Goal: Task Accomplishment & Management: Manage account settings

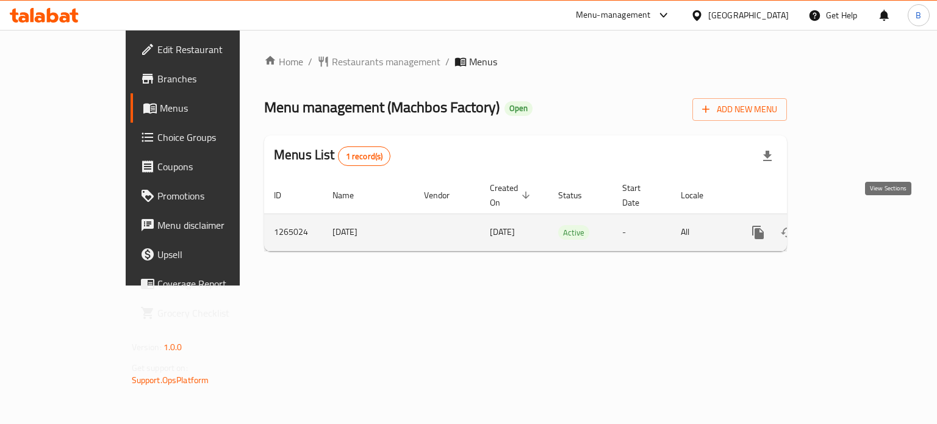
click at [861, 218] on link "enhanced table" at bounding box center [846, 232] width 29 height 29
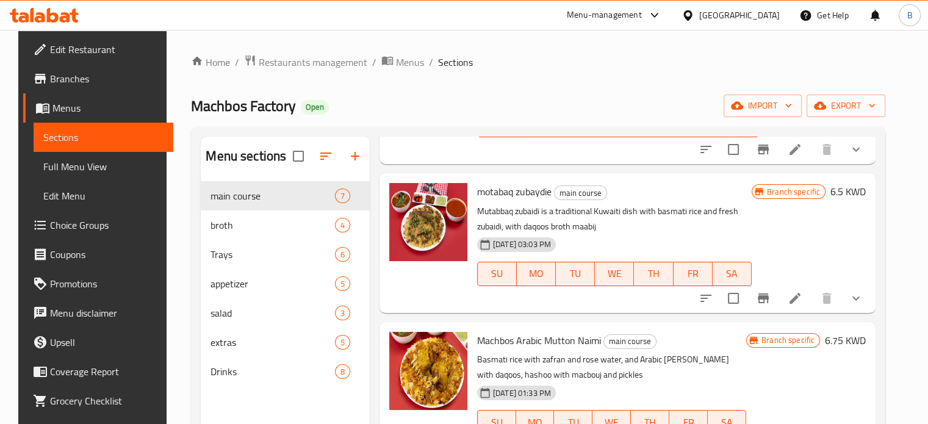
scroll to position [305, 0]
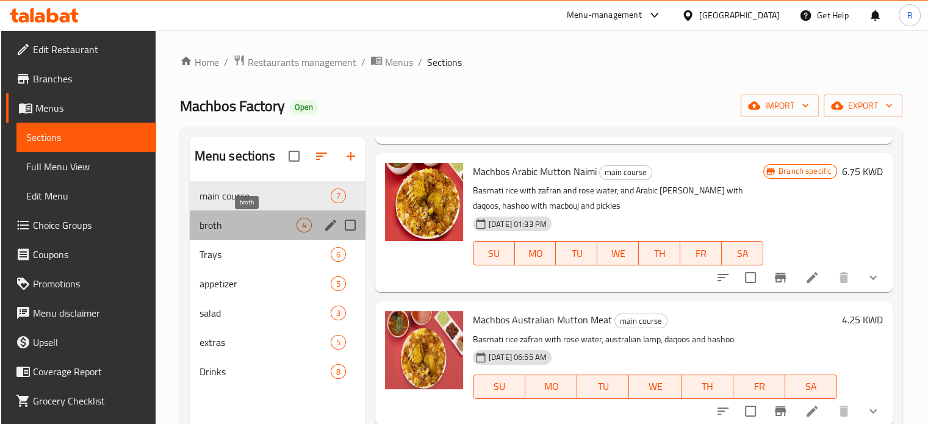
click at [247, 220] on span "broth" at bounding box center [248, 225] width 97 height 15
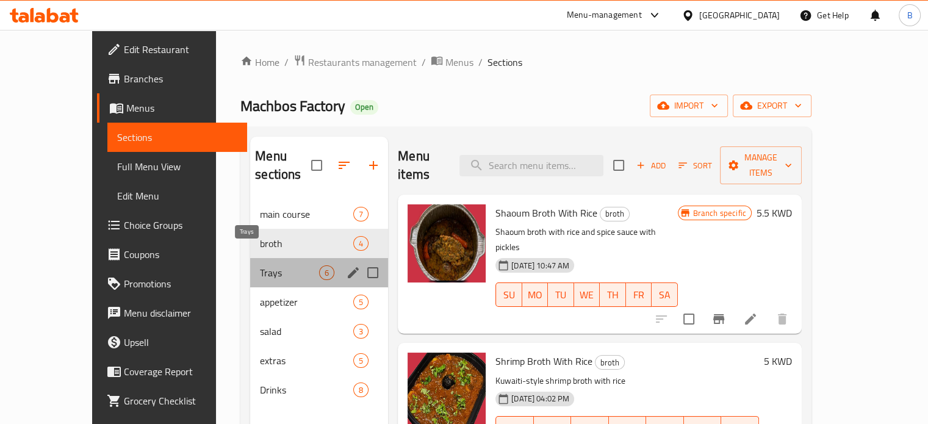
click at [260, 265] on span "Trays" at bounding box center [289, 272] width 59 height 15
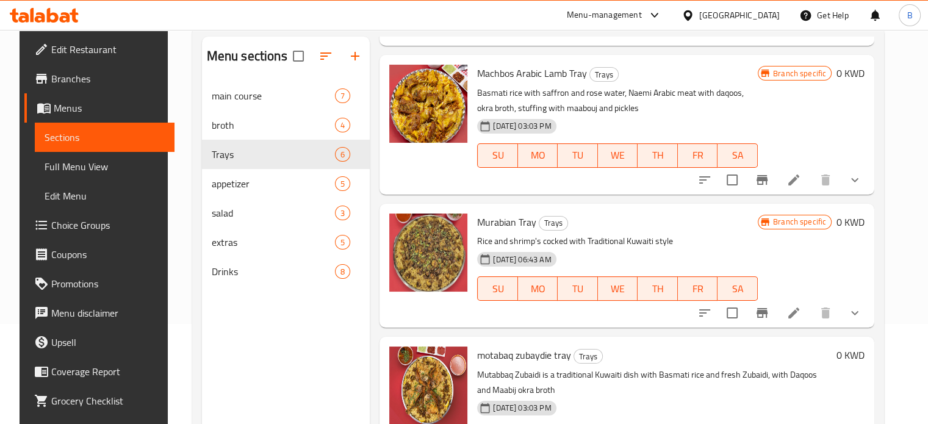
scroll to position [171, 0]
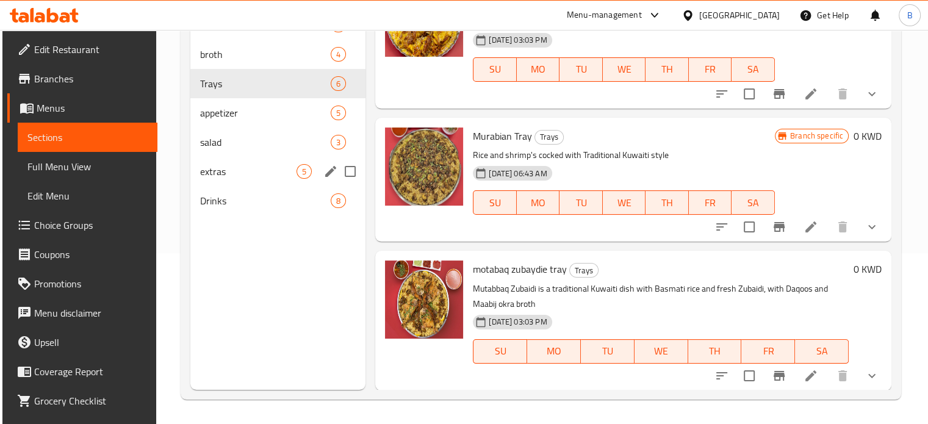
click at [227, 174] on span "extras" at bounding box center [248, 171] width 96 height 15
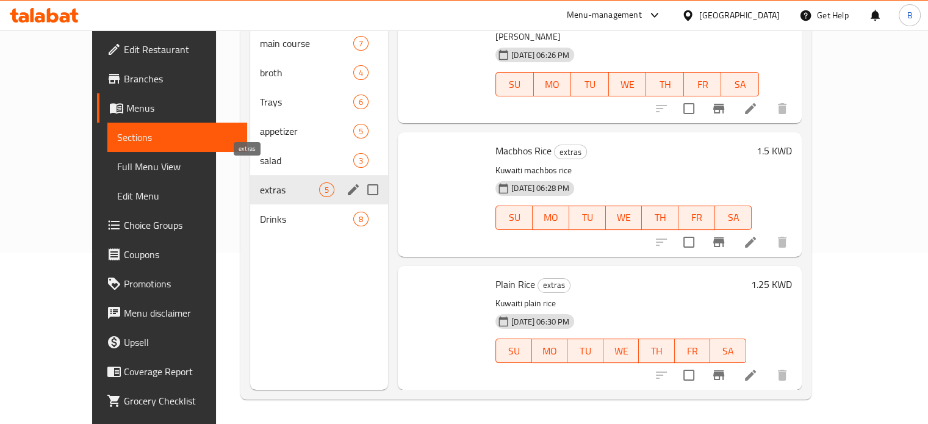
scroll to position [273, 0]
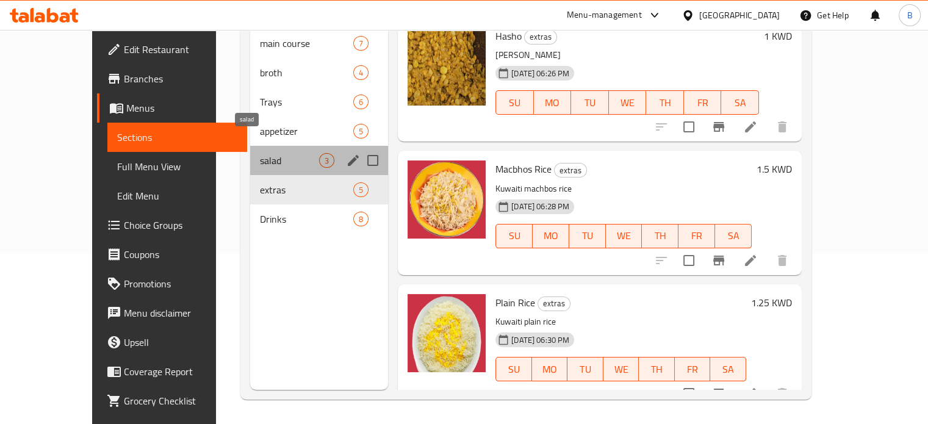
click at [260, 153] on span "salad" at bounding box center [289, 160] width 59 height 15
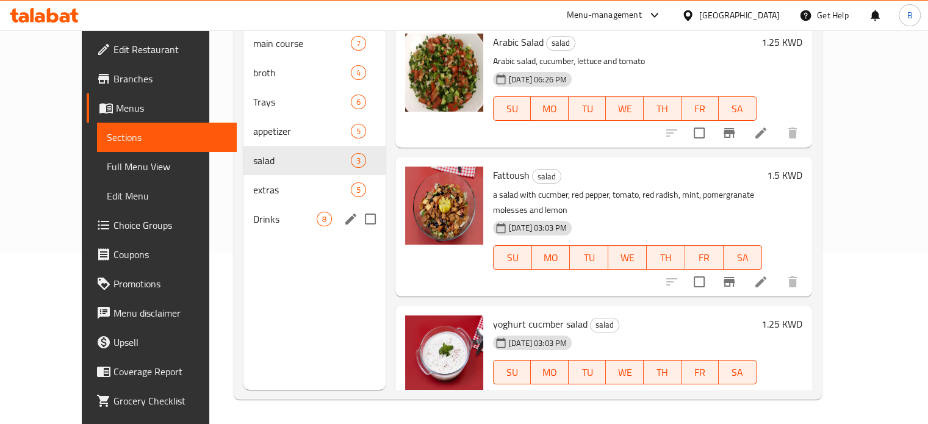
click at [243, 212] on div "Drinks 8" at bounding box center [314, 218] width 142 height 29
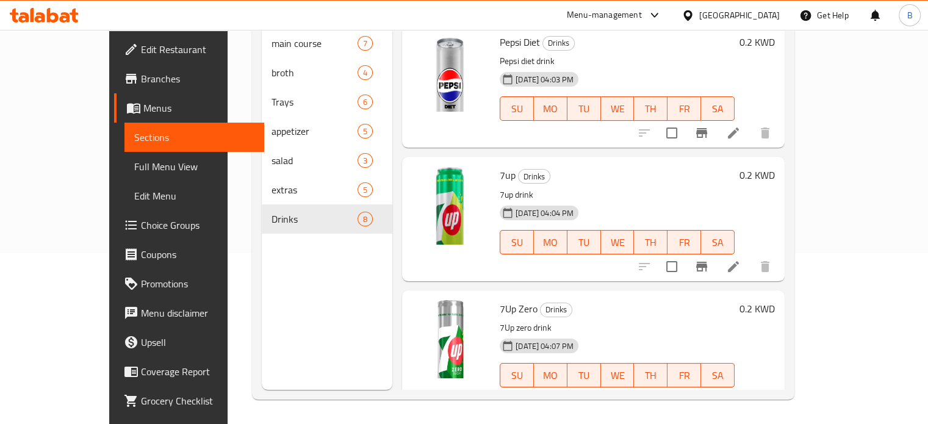
click at [642, 10] on div "Menu-management" at bounding box center [604, 15] width 75 height 15
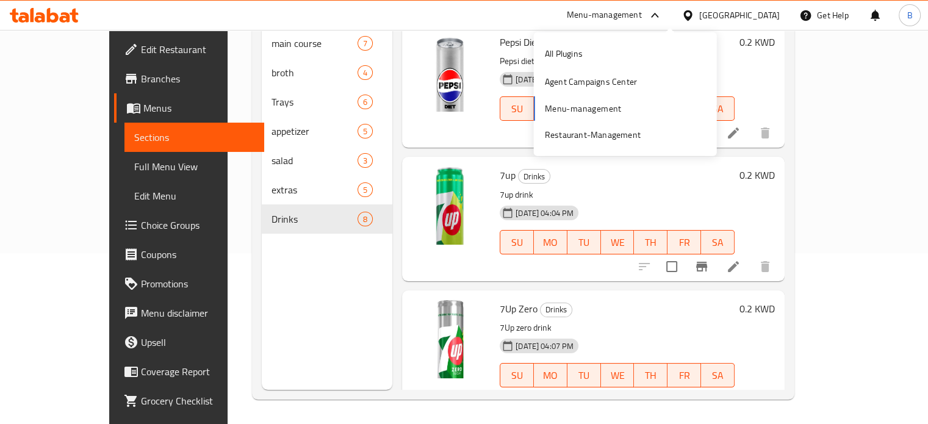
click at [57, 13] on icon at bounding box center [44, 15] width 69 height 15
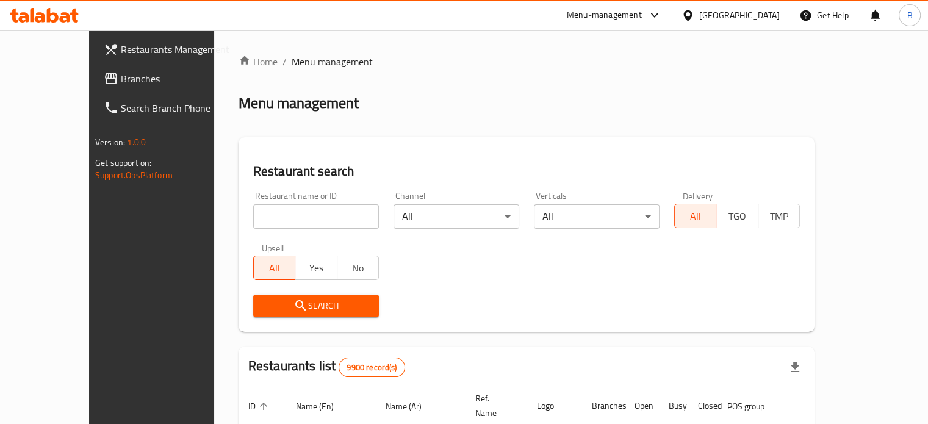
click at [314, 220] on input "search" at bounding box center [316, 216] width 126 height 24
type input "Mini Sweet N Bakery"
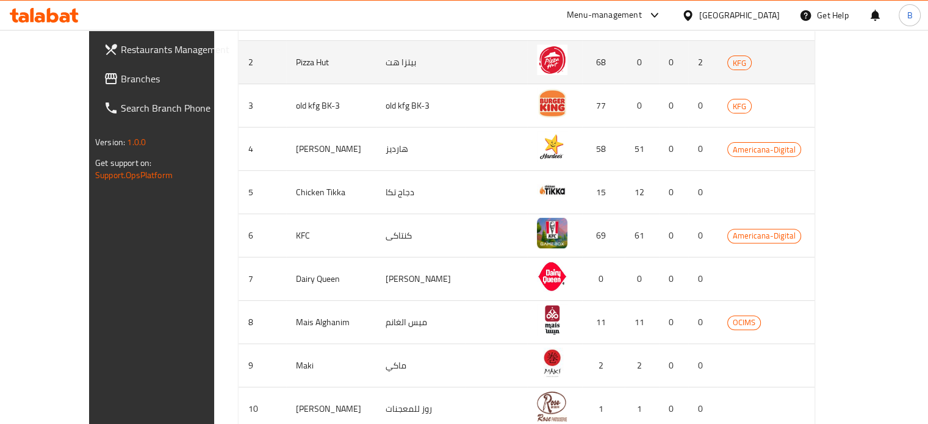
scroll to position [122, 0]
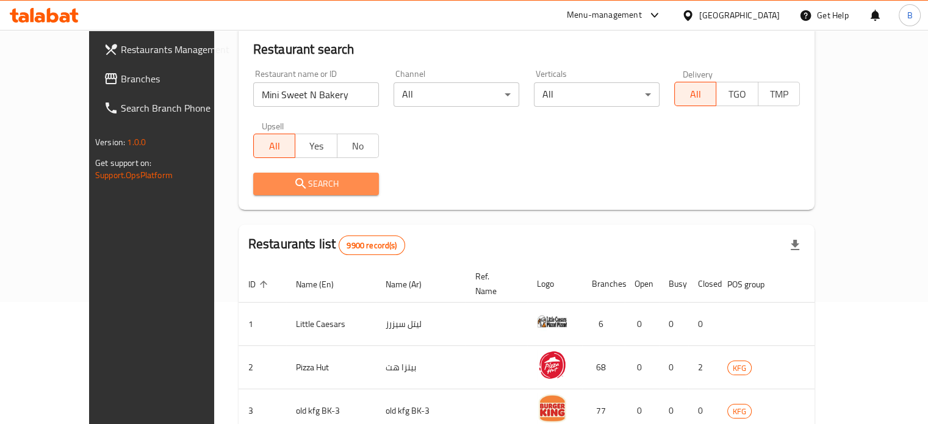
click at [336, 187] on span "Search" at bounding box center [316, 183] width 106 height 15
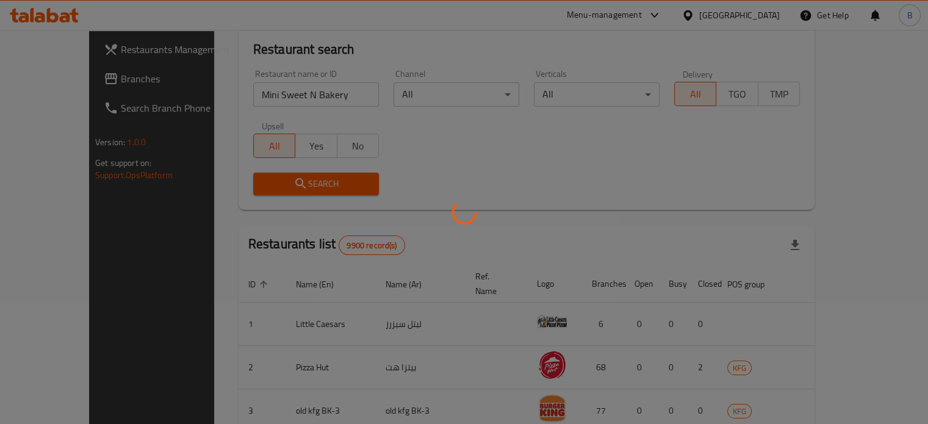
scroll to position [110, 0]
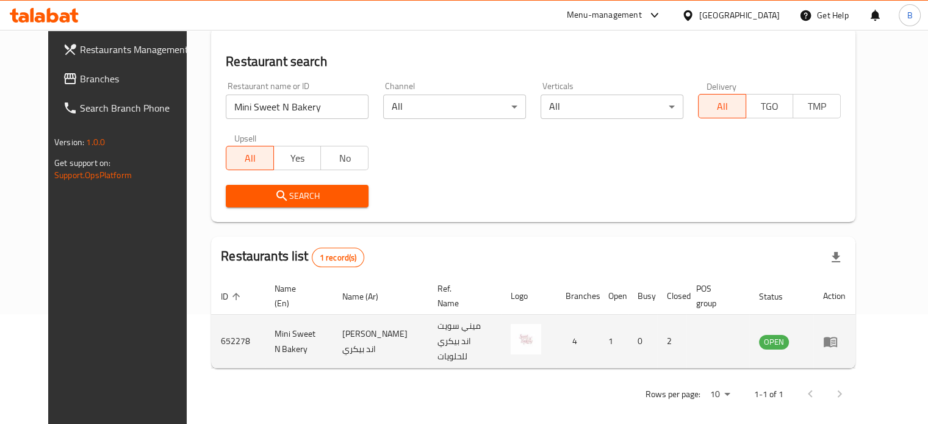
click at [837, 339] on icon "enhanced table" at bounding box center [830, 342] width 13 height 10
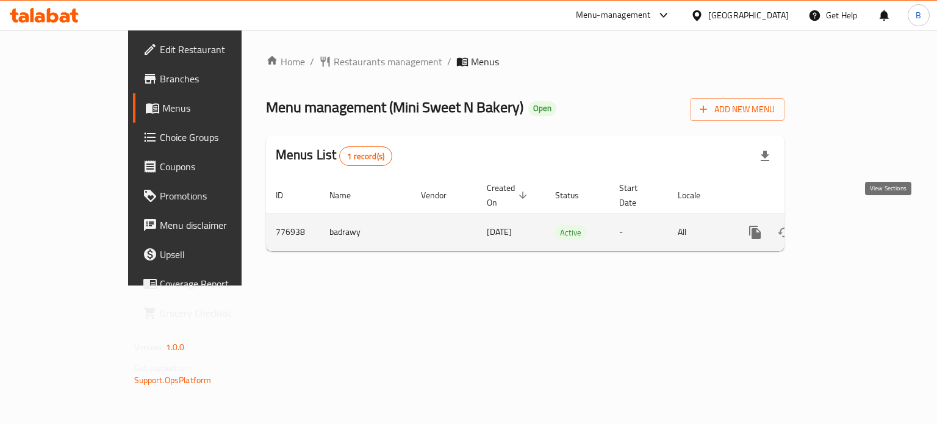
click at [851, 225] on icon "enhanced table" at bounding box center [843, 232] width 15 height 15
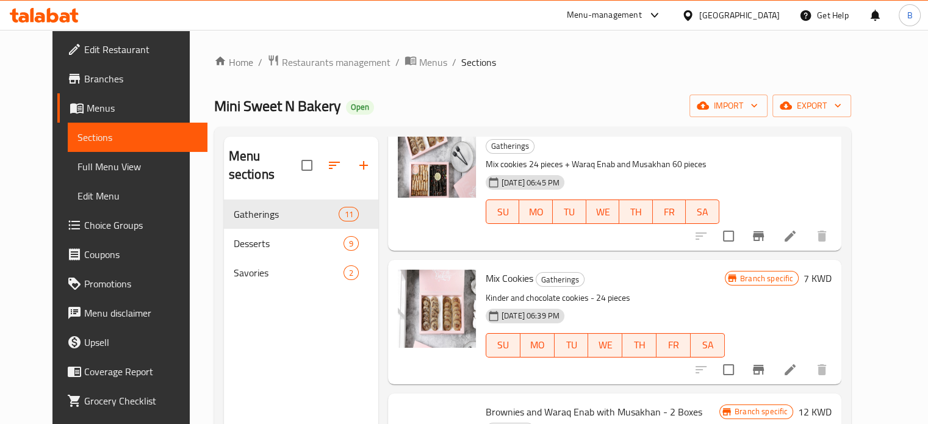
scroll to position [1098, 0]
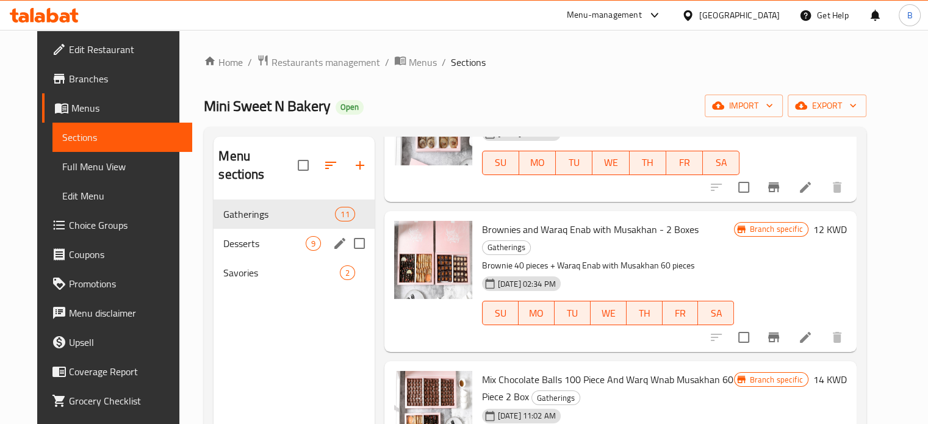
click at [236, 236] on span "Desserts" at bounding box center [264, 243] width 82 height 15
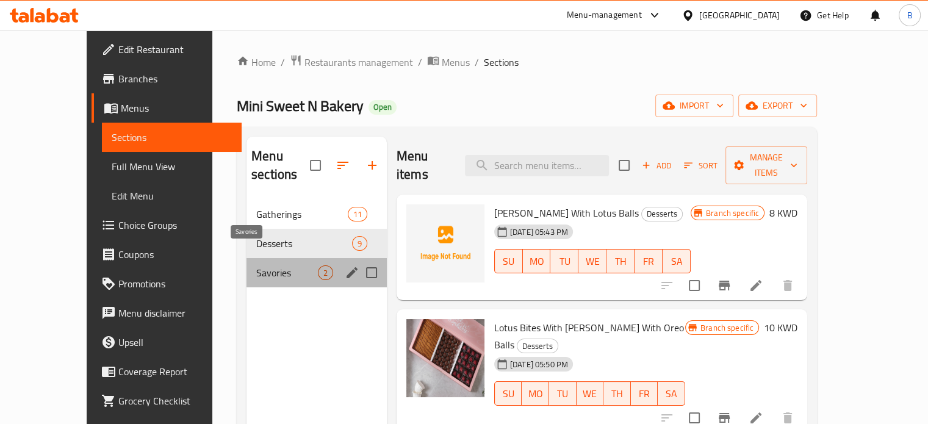
click at [256, 265] on span "Savories" at bounding box center [287, 272] width 62 height 15
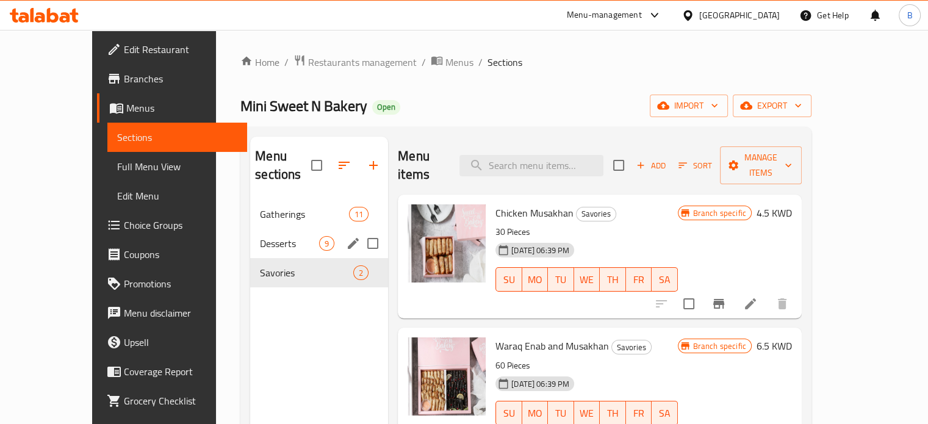
click at [281, 229] on div "Desserts 9" at bounding box center [319, 243] width 138 height 29
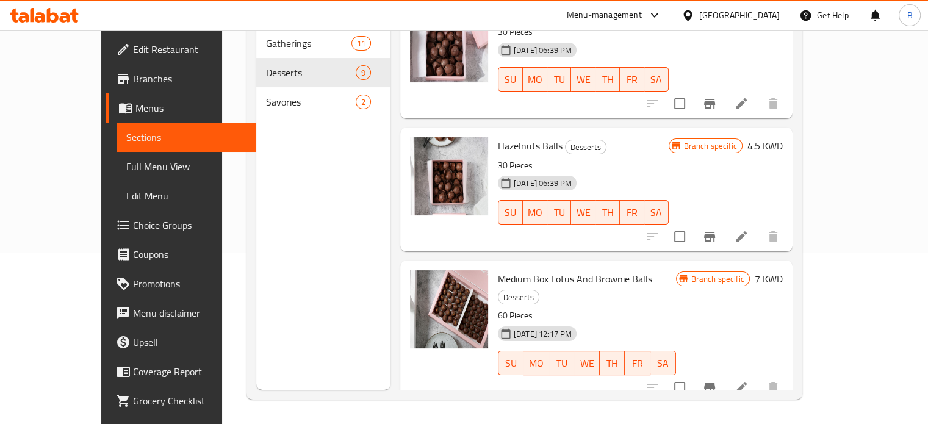
scroll to position [769, 0]
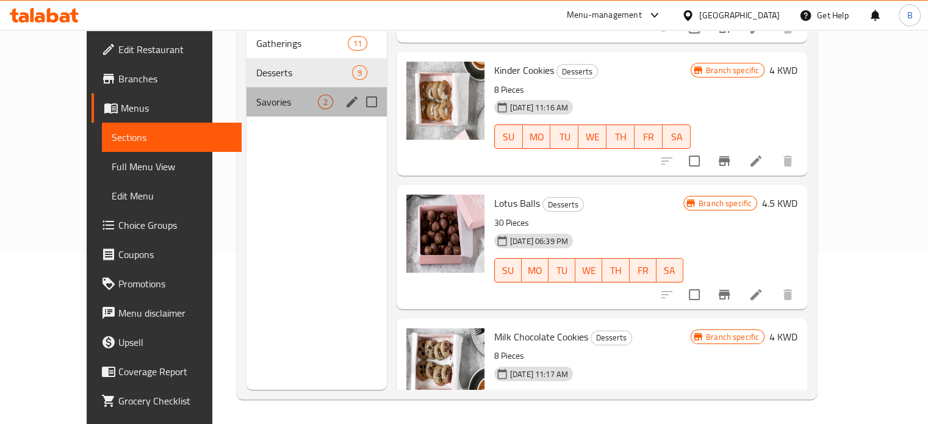
click at [247, 94] on div "Savories 2" at bounding box center [317, 101] width 140 height 29
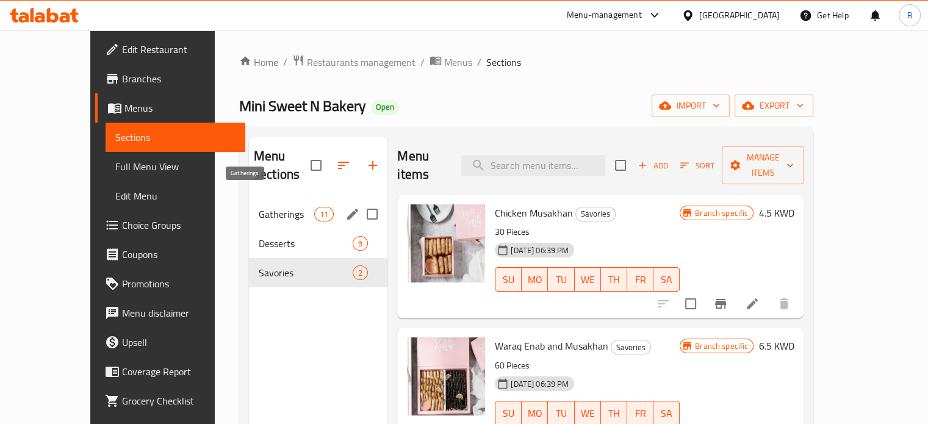
click at [259, 207] on span "Gatherings" at bounding box center [287, 214] width 56 height 15
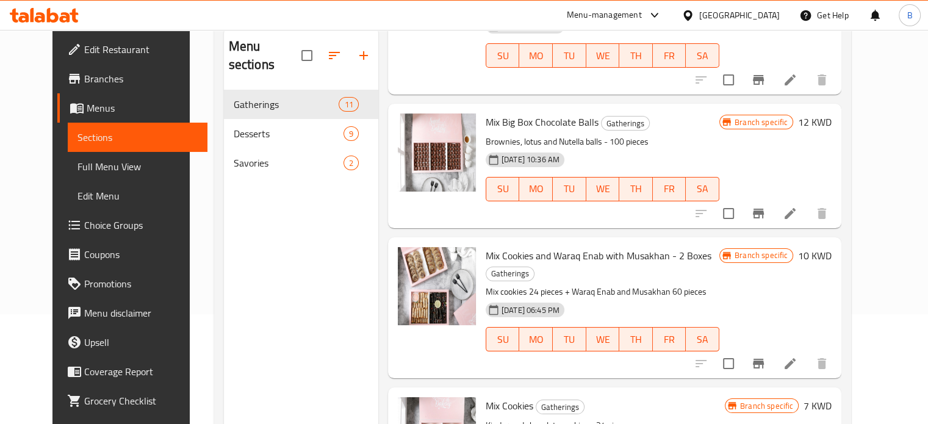
scroll to position [618, 0]
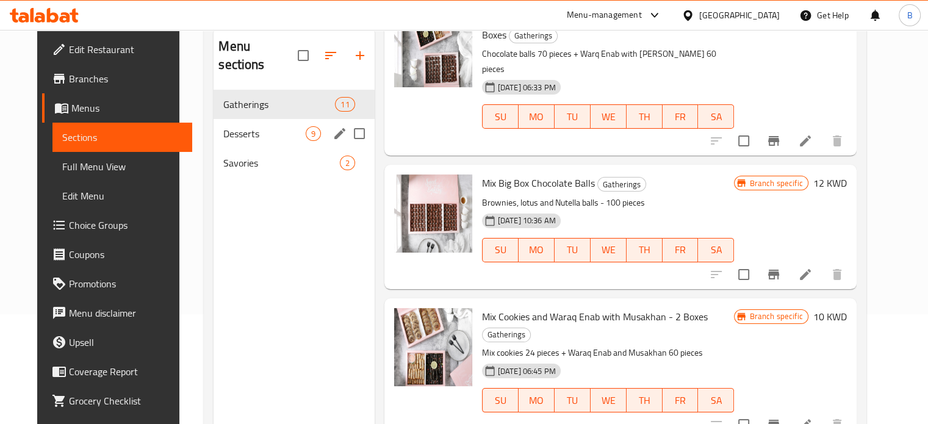
click at [214, 119] on div "Desserts 9" at bounding box center [294, 133] width 160 height 29
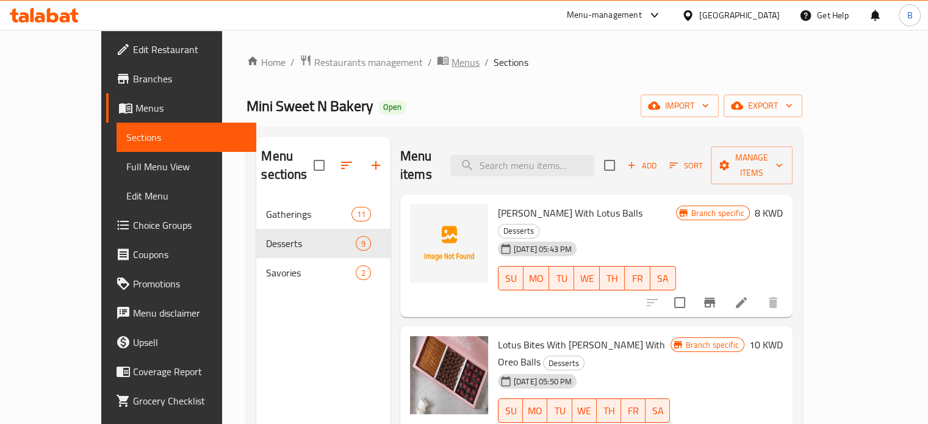
click at [437, 63] on span "breadcrumb" at bounding box center [444, 62] width 15 height 16
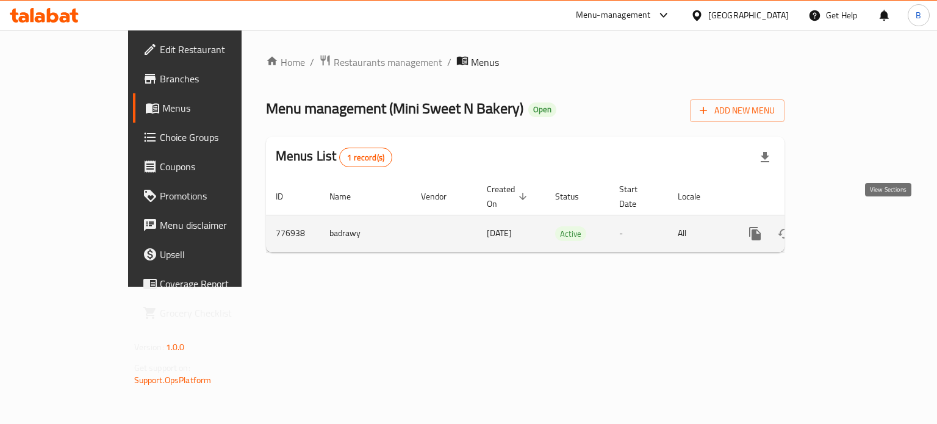
click at [858, 231] on link "enhanced table" at bounding box center [843, 233] width 29 height 29
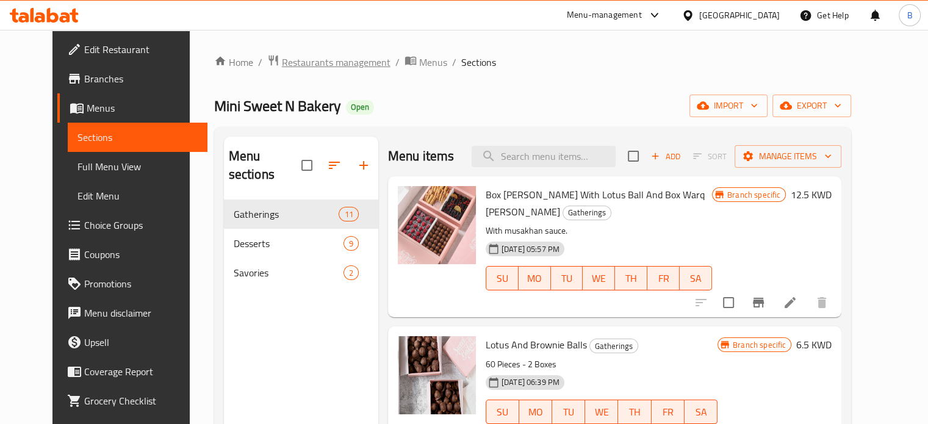
click at [331, 56] on span "Restaurants management" at bounding box center [336, 62] width 109 height 15
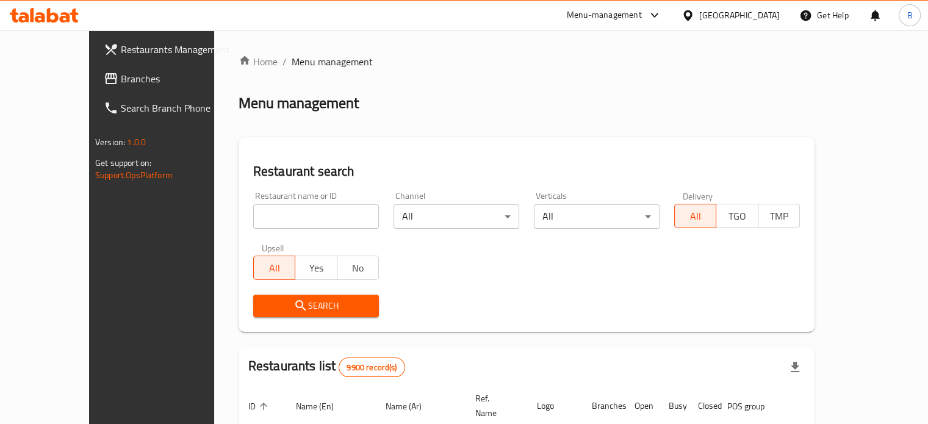
click at [262, 215] on div "Home / Menu management Menu management Restaurant search Restaurant name or ID …" at bounding box center [527, 407] width 576 height 707
click at [262, 215] on input "search" at bounding box center [316, 216] width 126 height 24
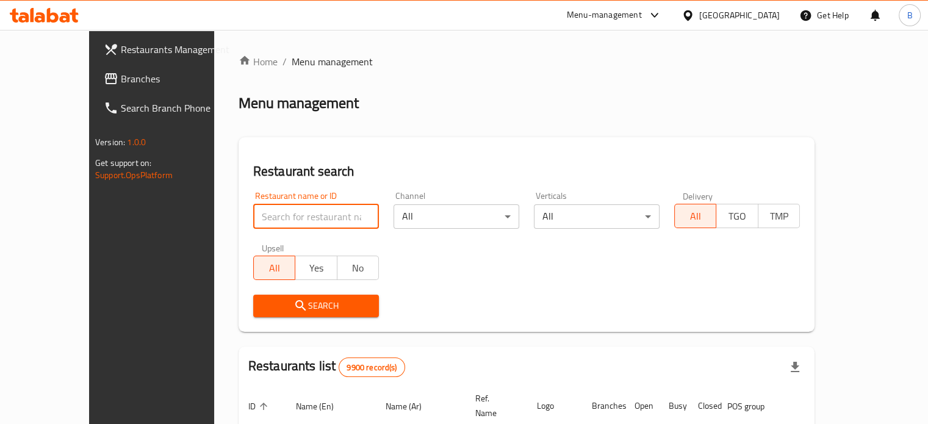
click at [262, 215] on input "search" at bounding box center [316, 216] width 126 height 24
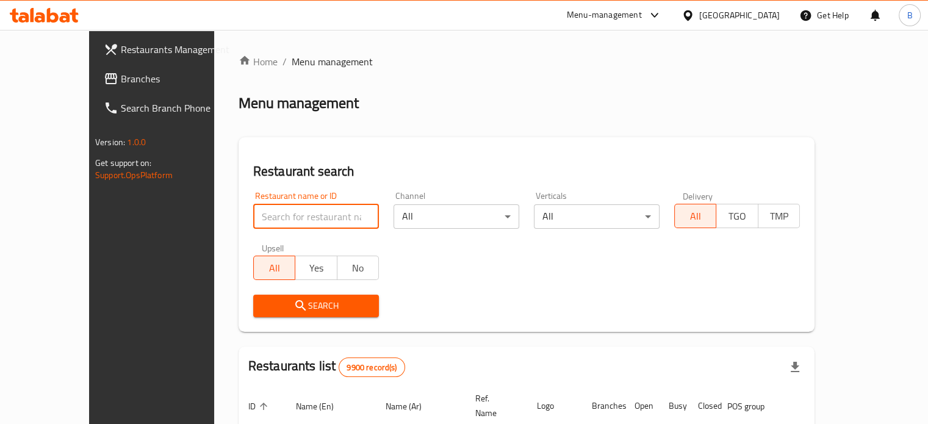
click at [262, 215] on input "search" at bounding box center [316, 216] width 126 height 24
type input "j juice"
click button "Search" at bounding box center [316, 306] width 126 height 23
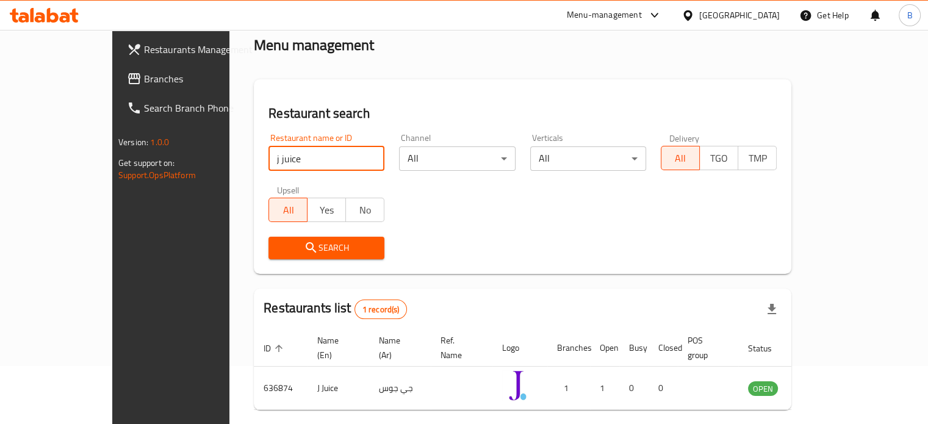
scroll to position [95, 0]
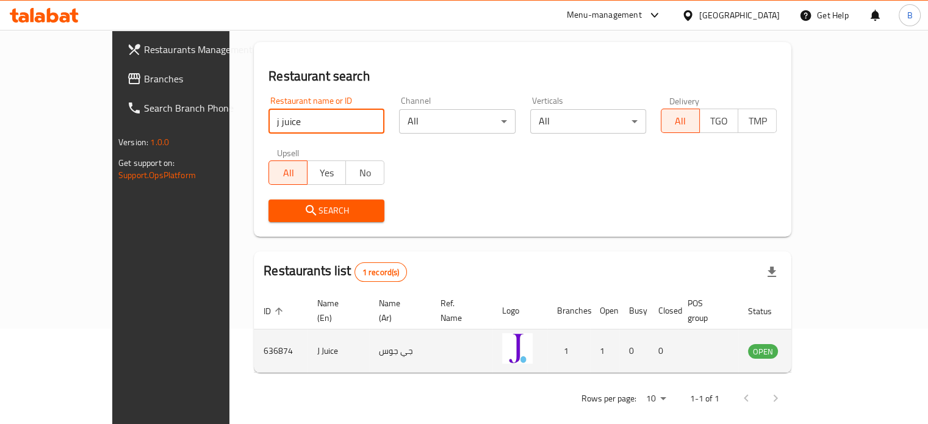
click at [827, 344] on icon "enhanced table" at bounding box center [819, 351] width 15 height 15
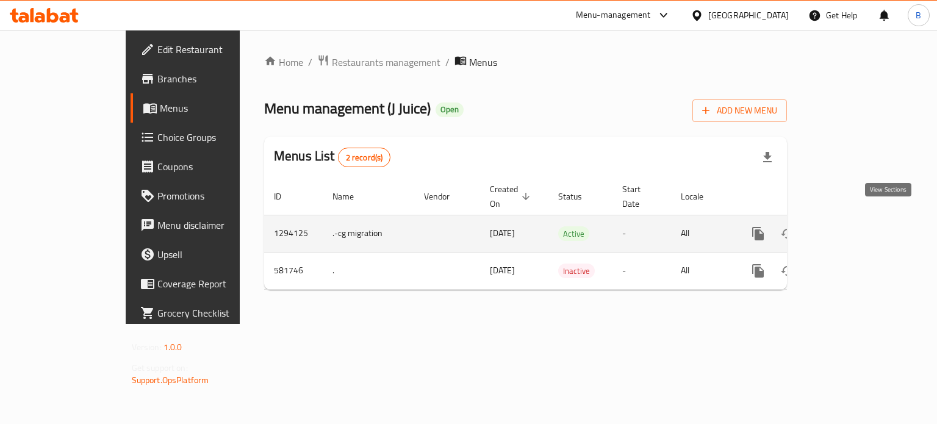
click at [861, 219] on link "enhanced table" at bounding box center [846, 233] width 29 height 29
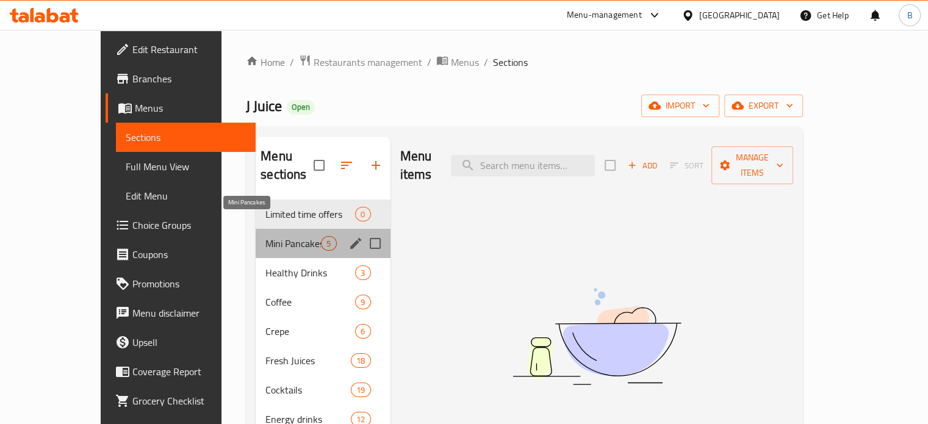
click at [265, 236] on span "Mini Pancakes" at bounding box center [293, 243] width 56 height 15
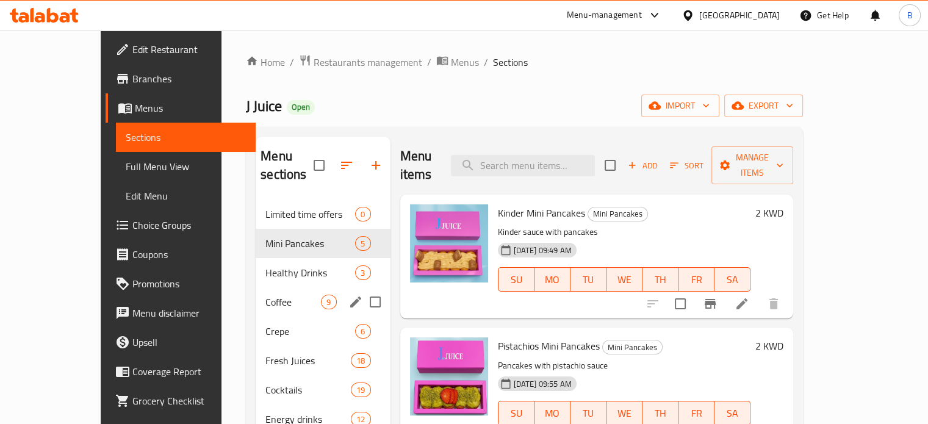
scroll to position [176, 0]
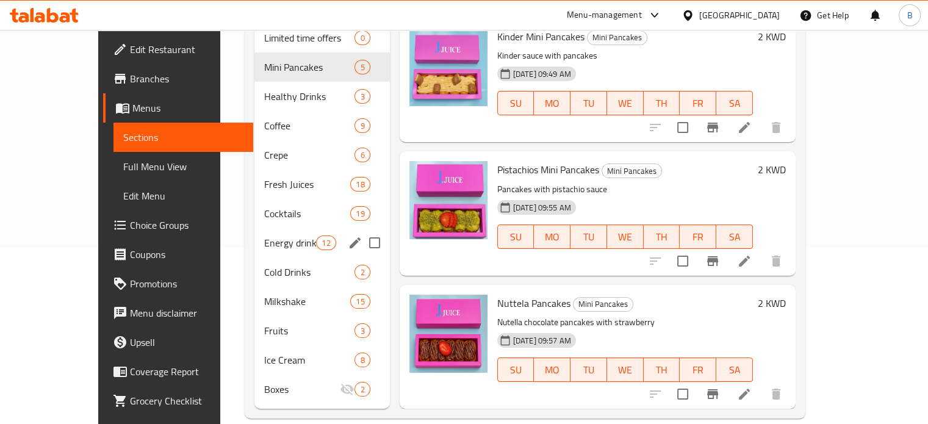
click at [254, 232] on div "Energy drinks 12" at bounding box center [321, 242] width 135 height 29
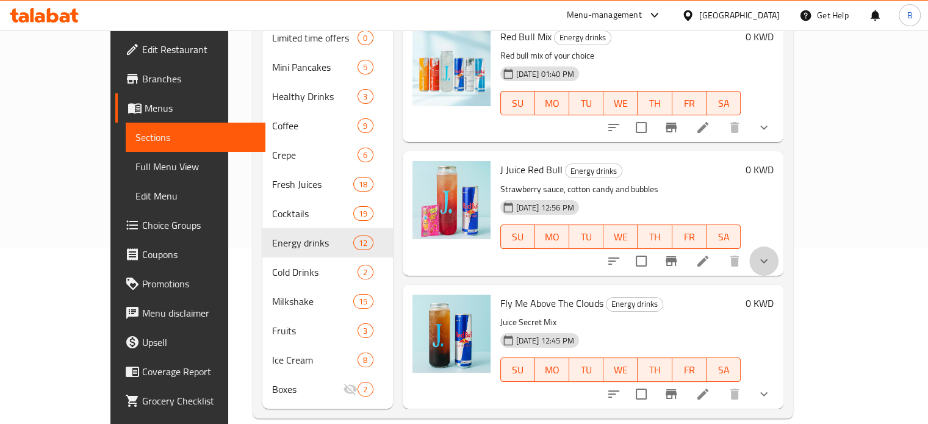
click at [779, 247] on button "show more" at bounding box center [763, 261] width 29 height 29
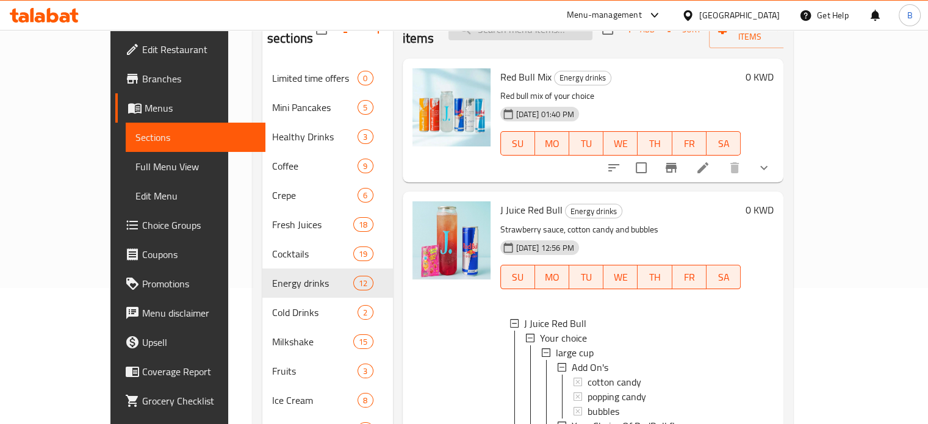
scroll to position [54, 0]
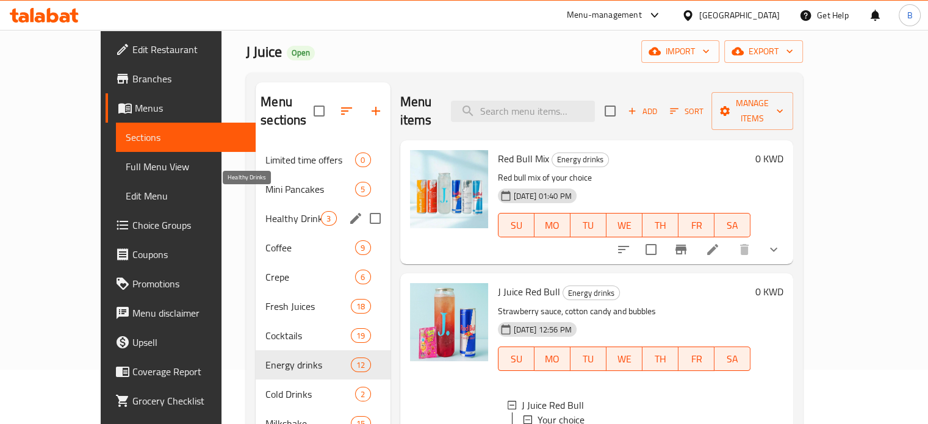
click at [265, 211] on span "Healthy Drinks" at bounding box center [293, 218] width 56 height 15
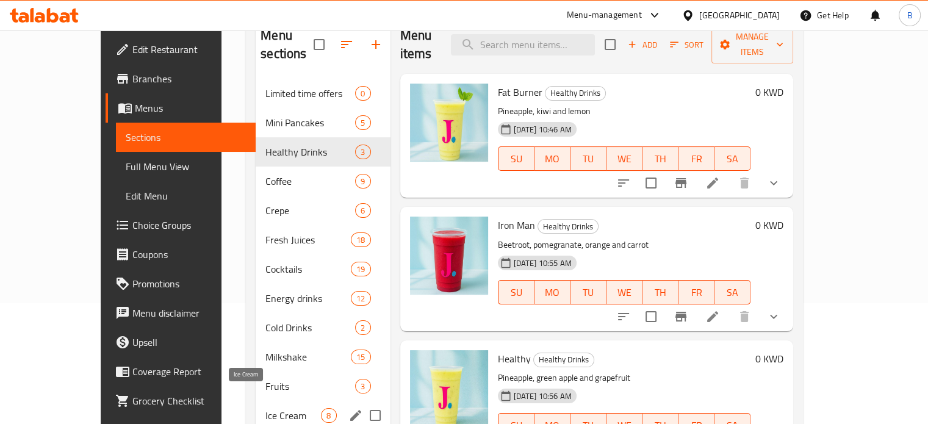
scroll to position [176, 0]
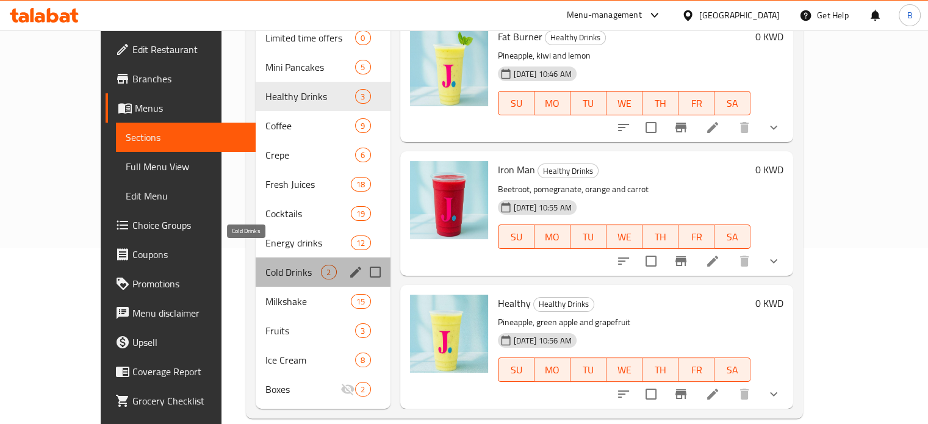
click at [265, 265] on span "Cold Drinks" at bounding box center [293, 272] width 56 height 15
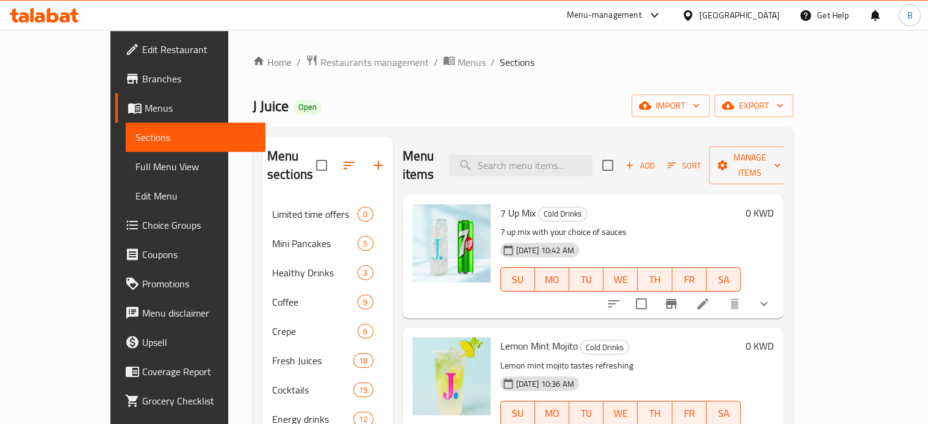
scroll to position [176, 0]
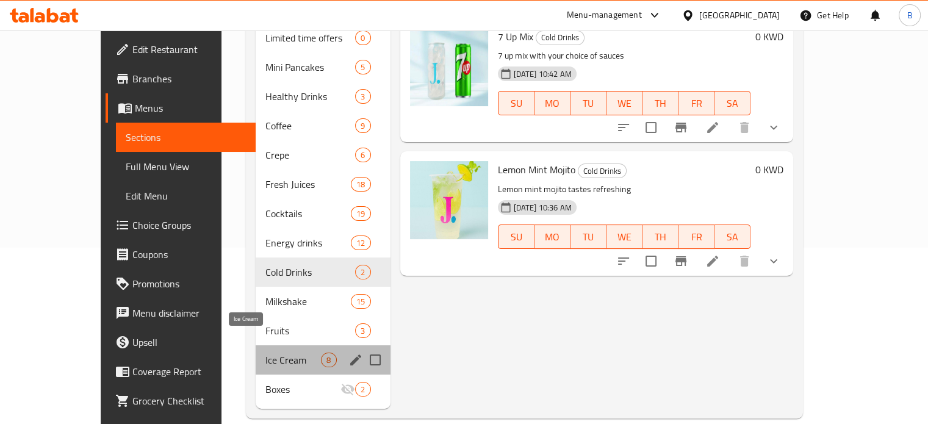
click at [265, 353] on span "Ice Cream" at bounding box center [293, 360] width 56 height 15
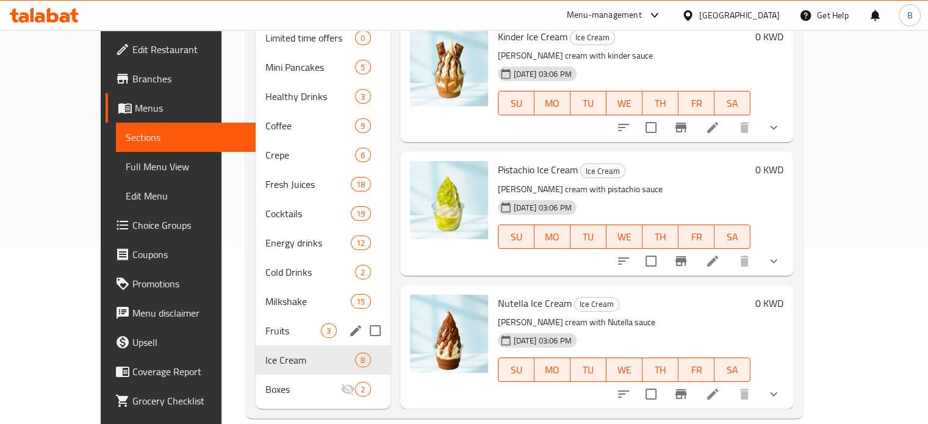
click at [256, 316] on div "Fruits 3" at bounding box center [323, 330] width 134 height 29
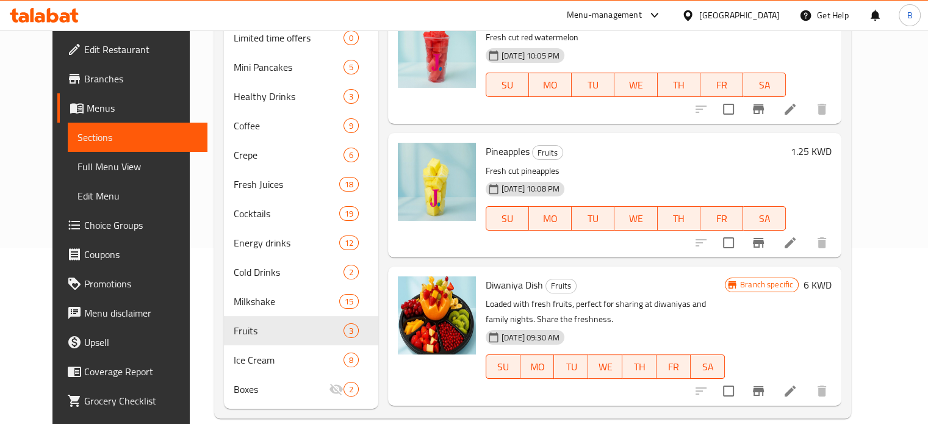
click at [791, 182] on div "[DATE] 10:08 PM SU MO TU WE TH FR SA" at bounding box center [636, 210] width 310 height 66
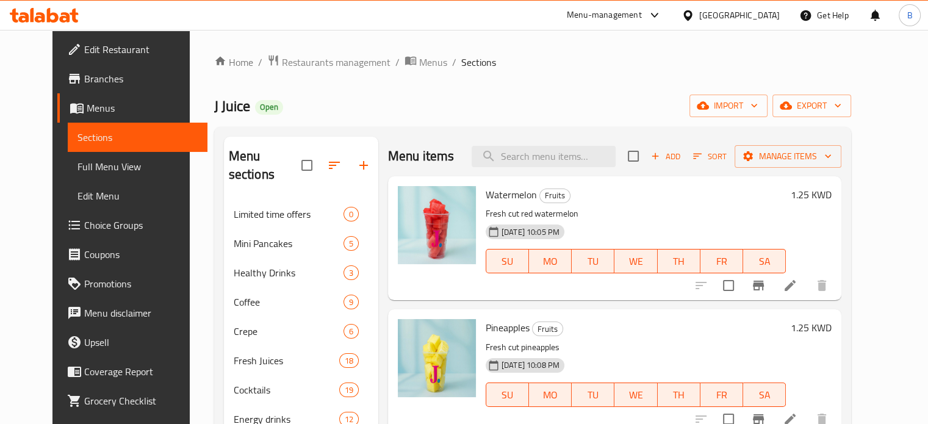
click at [554, 167] on div "Menu items Add Sort Manage items" at bounding box center [614, 157] width 453 height 40
click at [549, 151] on input "search" at bounding box center [544, 156] width 144 height 21
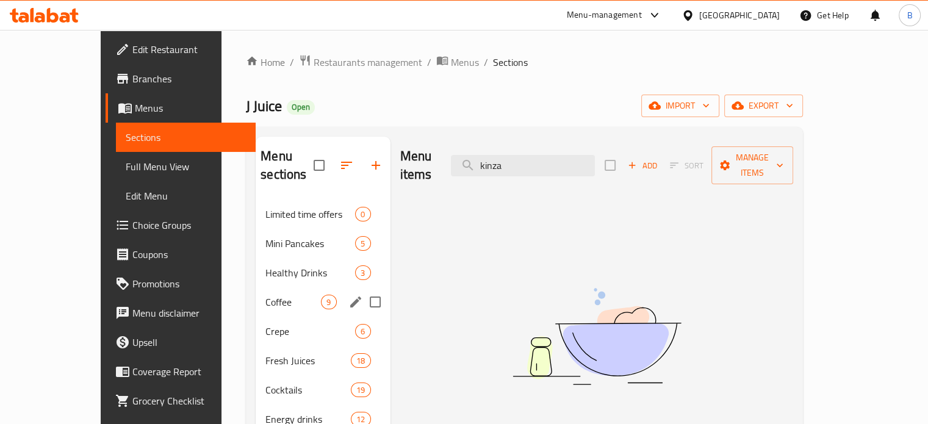
type input "kinza"
click at [256, 287] on div "Coffee 9" at bounding box center [323, 301] width 134 height 29
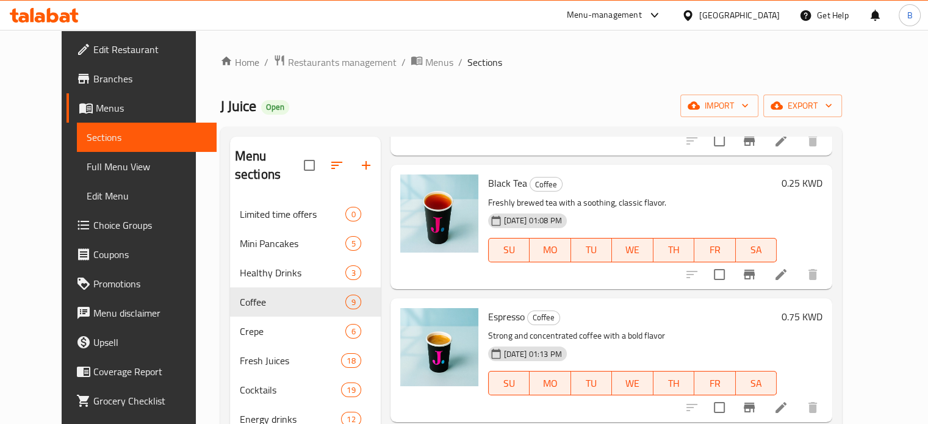
scroll to position [815, 0]
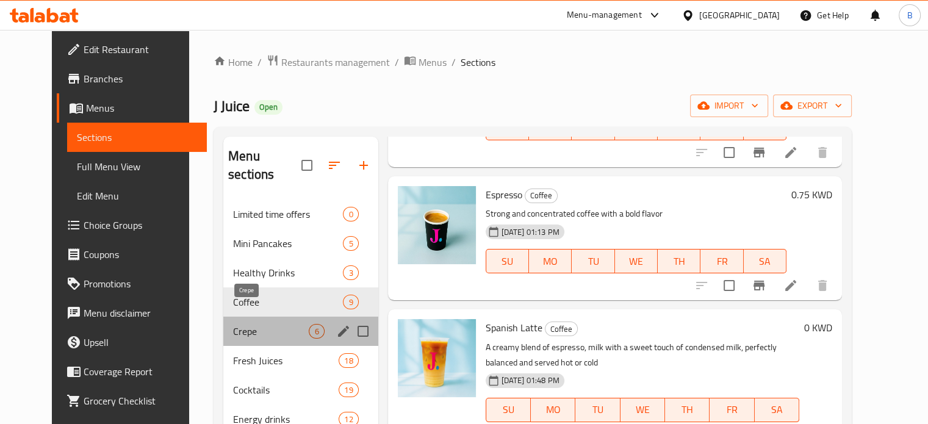
click at [241, 324] on span "Crepe" at bounding box center [271, 331] width 76 height 15
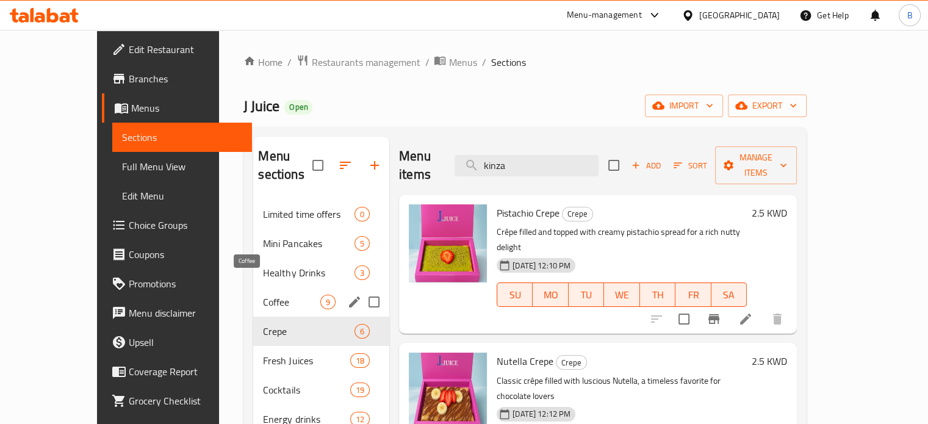
click at [263, 295] on span "Coffee" at bounding box center [291, 302] width 57 height 15
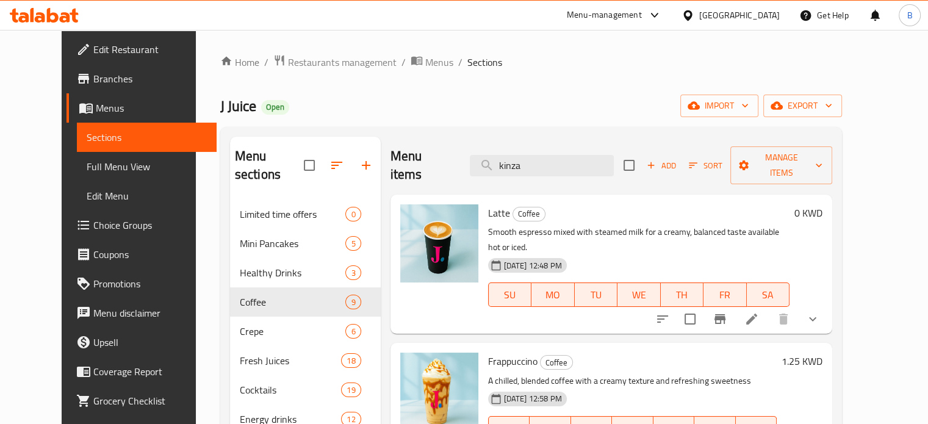
click at [788, 55] on ol "Home / Restaurants management / Menus / Sections" at bounding box center [531, 62] width 622 height 16
click at [288, 62] on span "Restaurants management" at bounding box center [342, 62] width 109 height 15
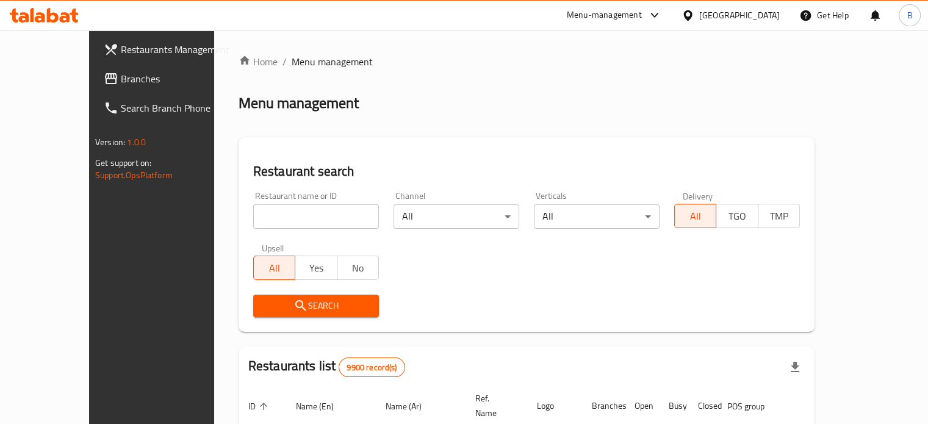
drag, startPoint x: 264, startPoint y: 233, endPoint x: 268, endPoint y: 219, distance: 14.7
click at [265, 231] on div "Restaurant name or ID Restaurant name or ID" at bounding box center [316, 210] width 140 height 52
click at [268, 219] on input "search" at bounding box center [316, 216] width 126 height 24
type input "say suco"
click button "Search" at bounding box center [316, 306] width 126 height 23
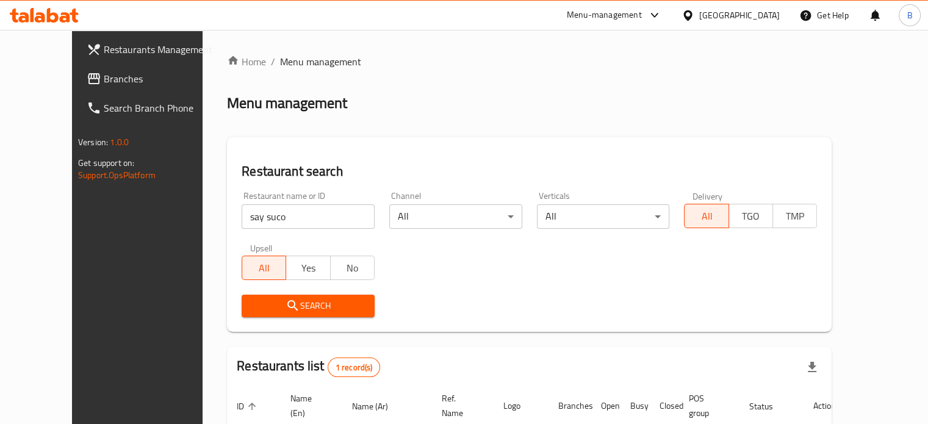
click at [747, 239] on div "Restaurant name or ID say suco Restaurant name or ID Channel All ​ Verticals Al…" at bounding box center [529, 254] width 590 height 140
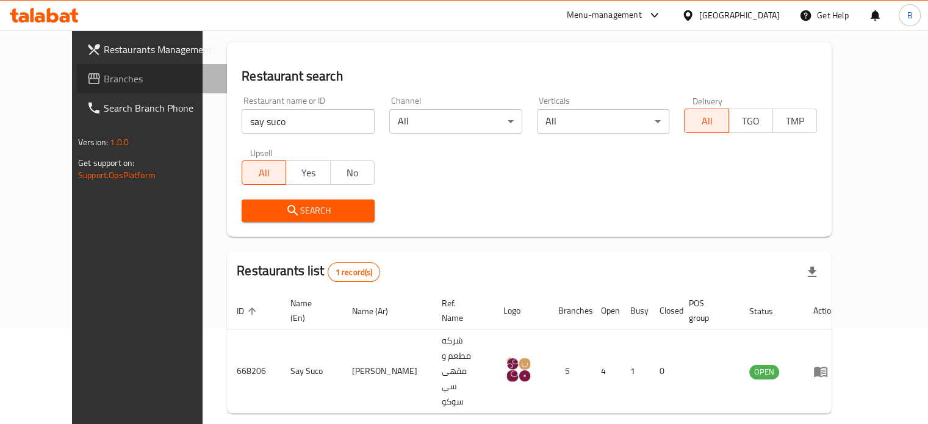
click at [104, 77] on span "Branches" at bounding box center [160, 78] width 113 height 15
